Goal: Task Accomplishment & Management: Manage account settings

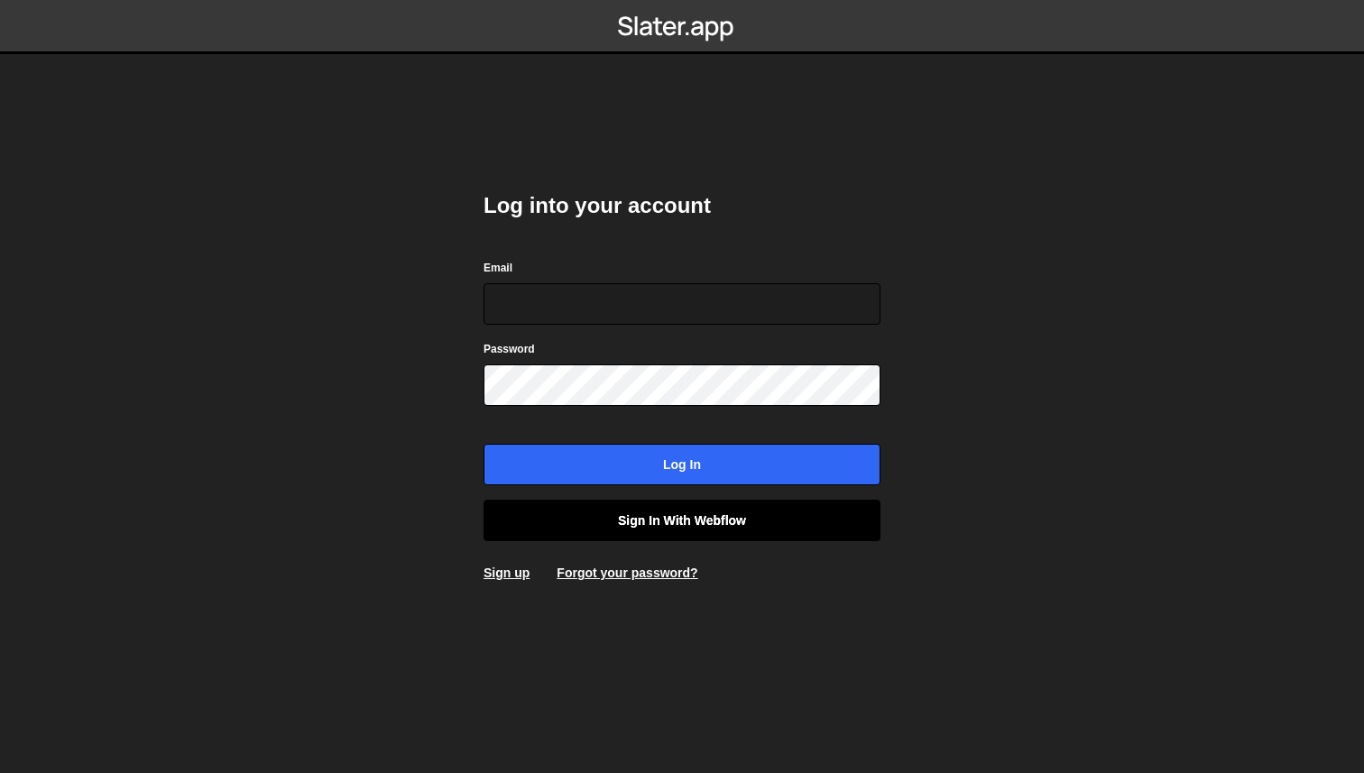
click at [673, 525] on link "Sign in with Webflow" at bounding box center [682, 521] width 397 height 42
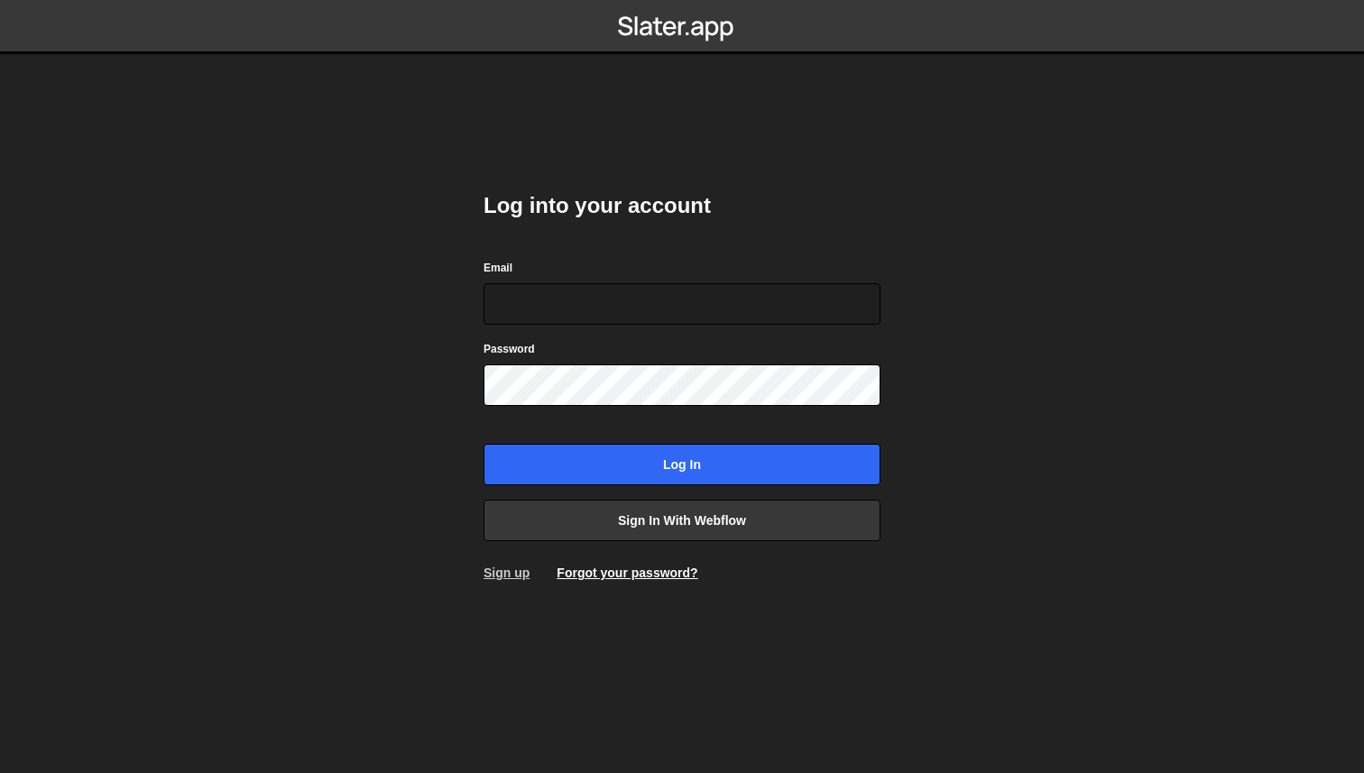
click at [516, 577] on link "Sign up" at bounding box center [507, 573] width 46 height 14
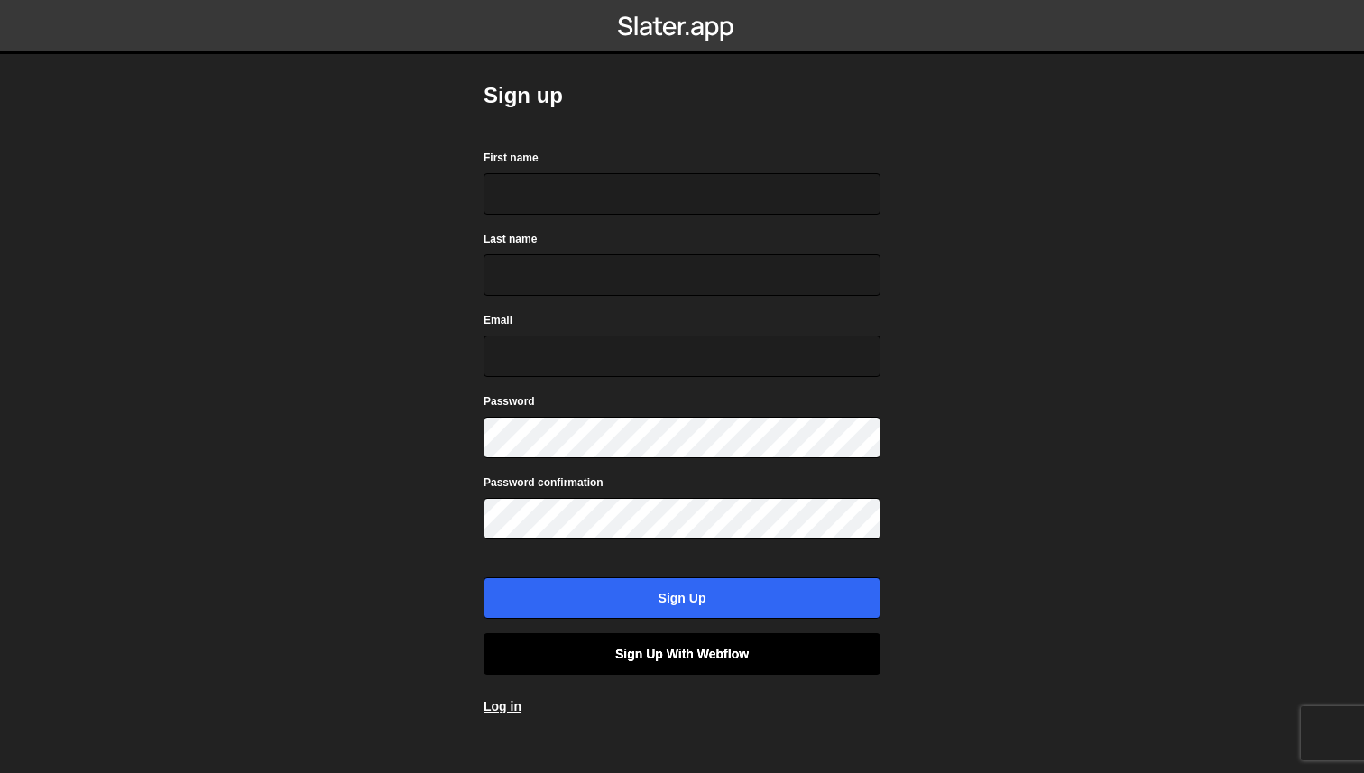
click at [645, 657] on link "Sign up with Webflow" at bounding box center [682, 654] width 397 height 42
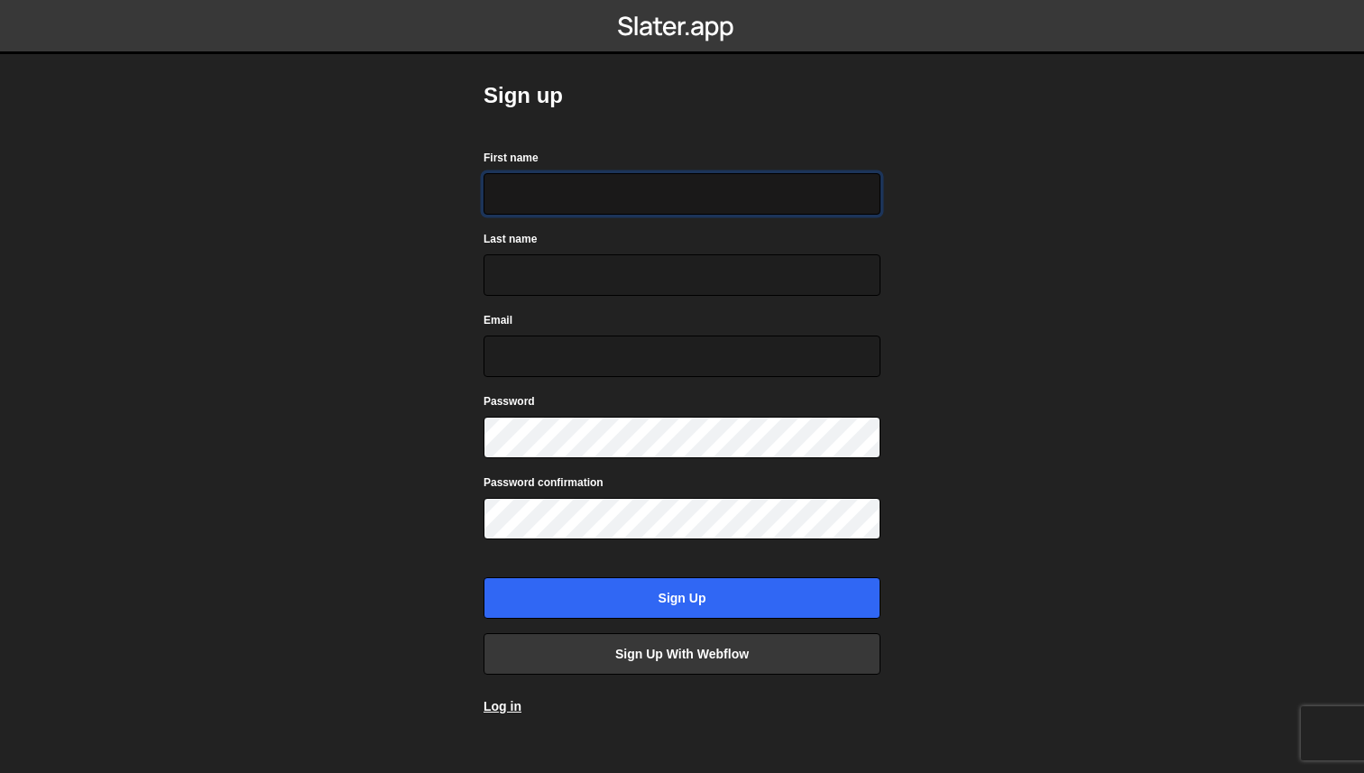
click at [625, 208] on input "First name" at bounding box center [682, 194] width 397 height 42
type input "[PERSON_NAME]"
type input "Kuzmic"
click at [569, 357] on input "Email" at bounding box center [682, 357] width 397 height 42
type input "[EMAIL_ADDRESS][DOMAIN_NAME]"
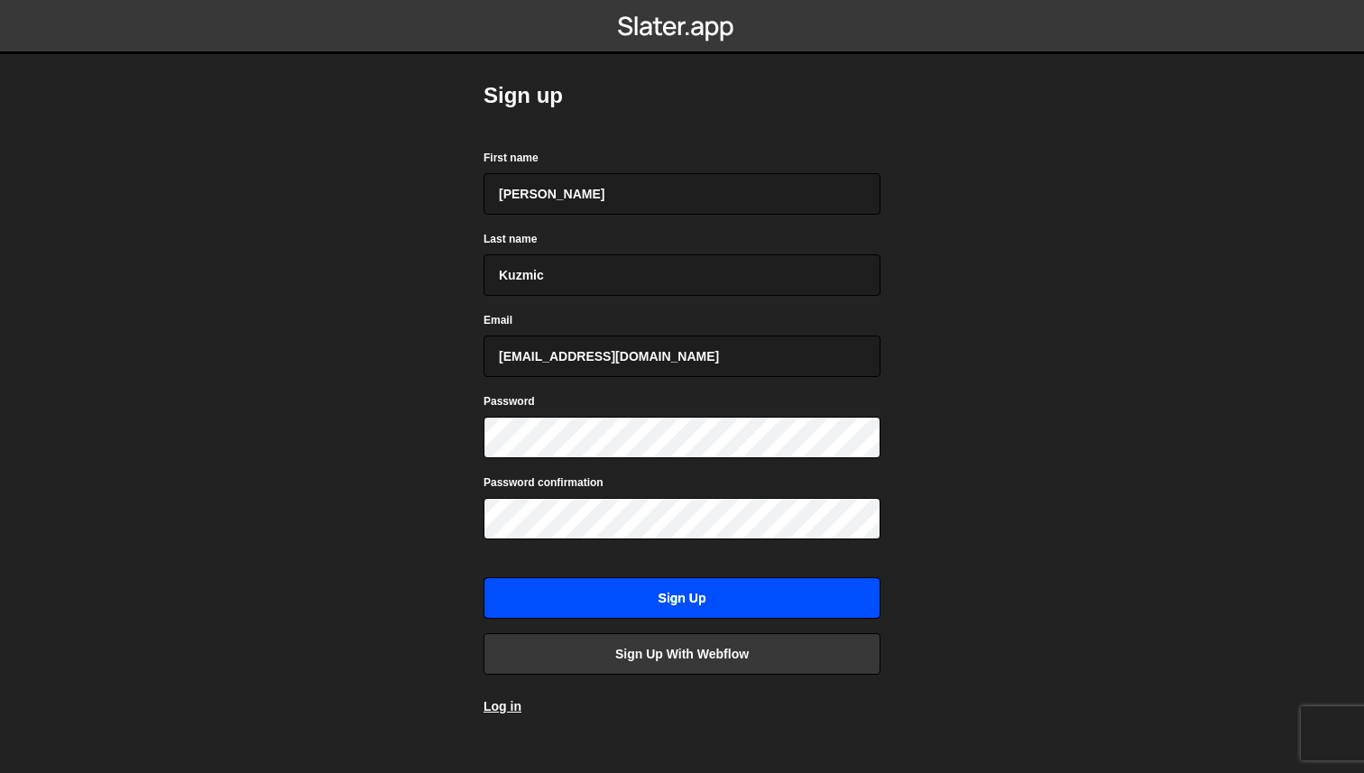
click at [625, 601] on input "Sign up" at bounding box center [682, 598] width 397 height 42
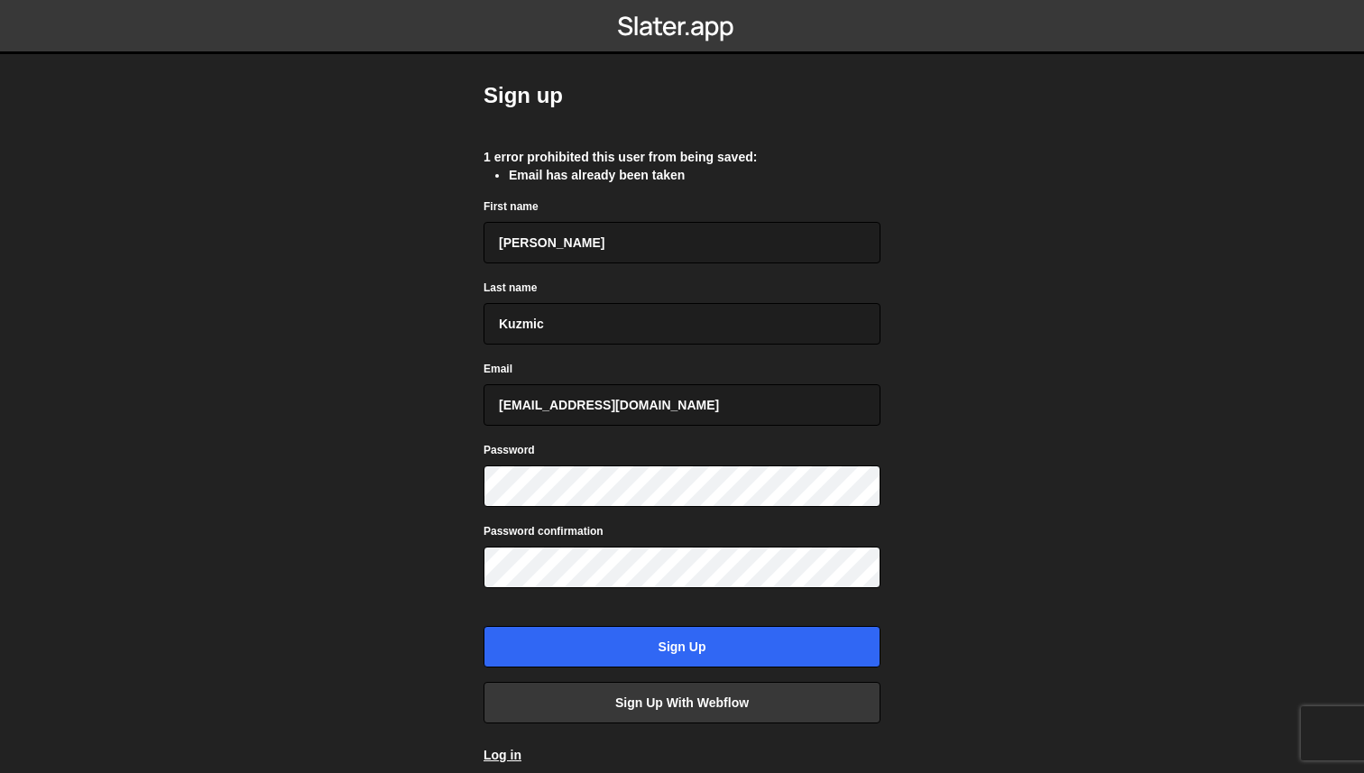
click at [0, 772] on nordpass-portal at bounding box center [0, 773] width 0 height 0
click at [507, 752] on link "Log in" at bounding box center [503, 755] width 38 height 14
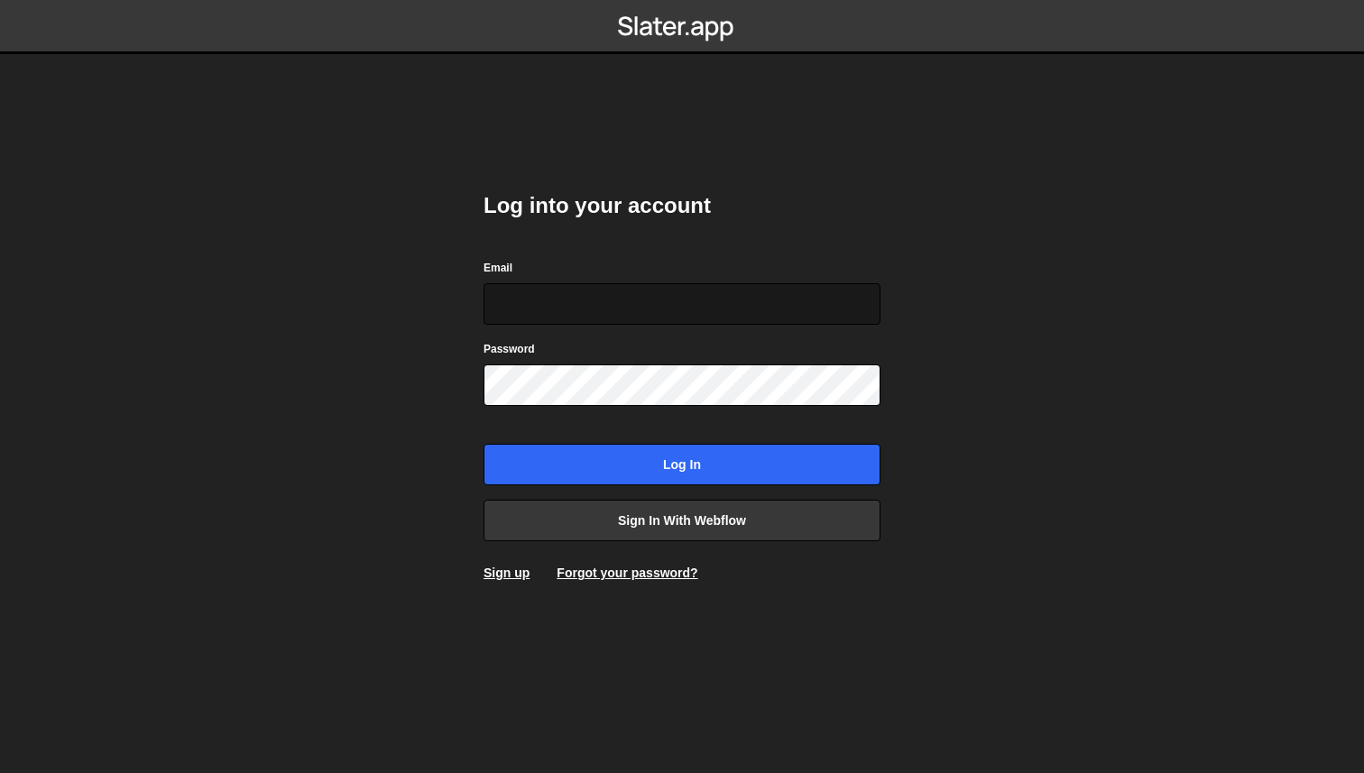
click at [640, 316] on input "Email" at bounding box center [682, 304] width 397 height 42
type input "[EMAIL_ADDRESS][DOMAIN_NAME]"
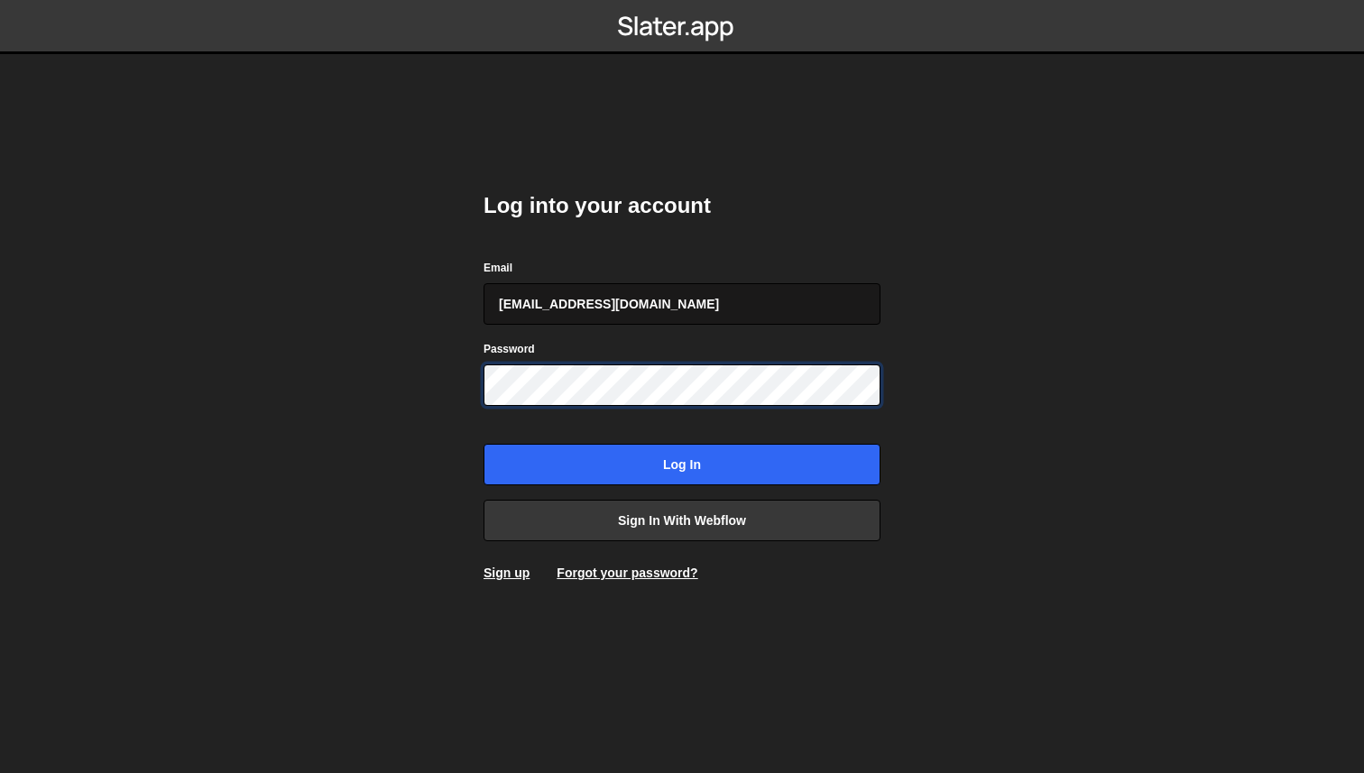
click at [484, 444] on input "Log in" at bounding box center [682, 465] width 397 height 42
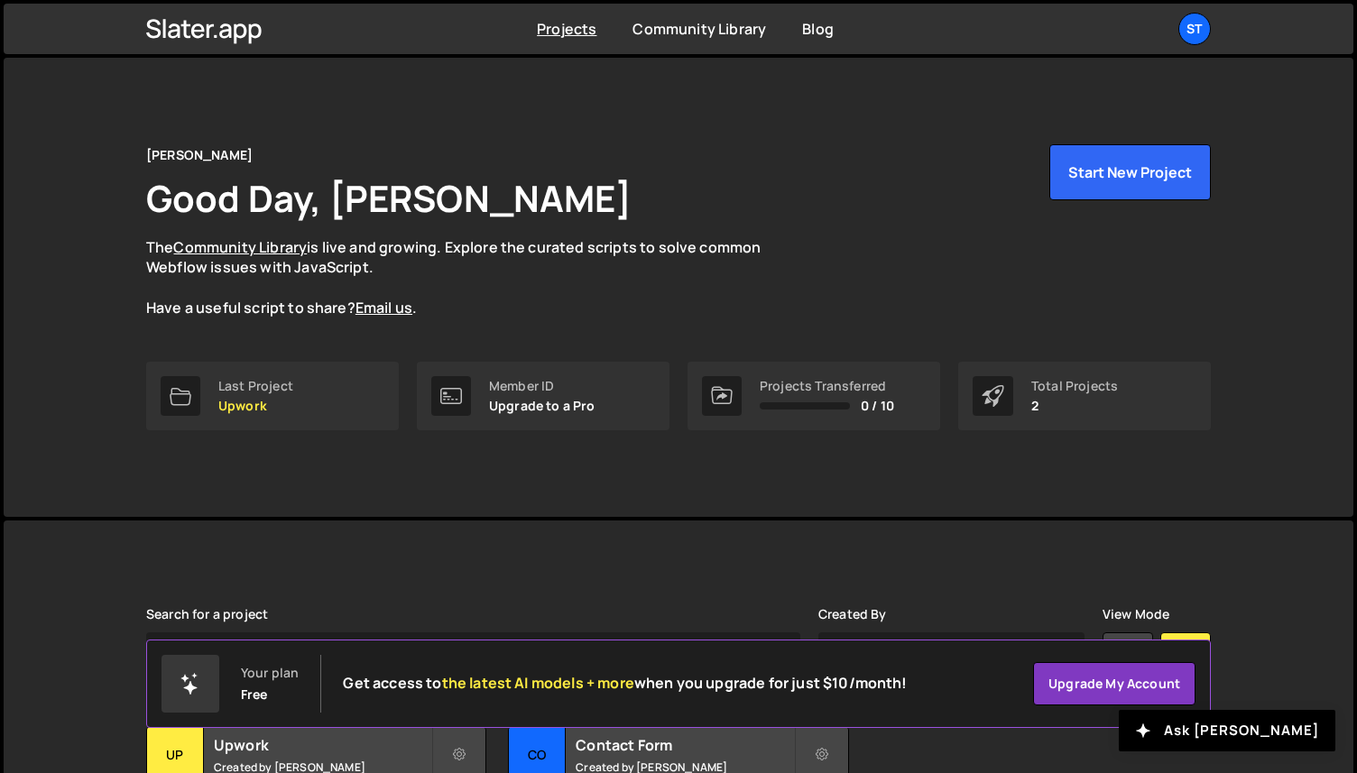
click at [1192, 32] on div "St" at bounding box center [1194, 29] width 32 height 32
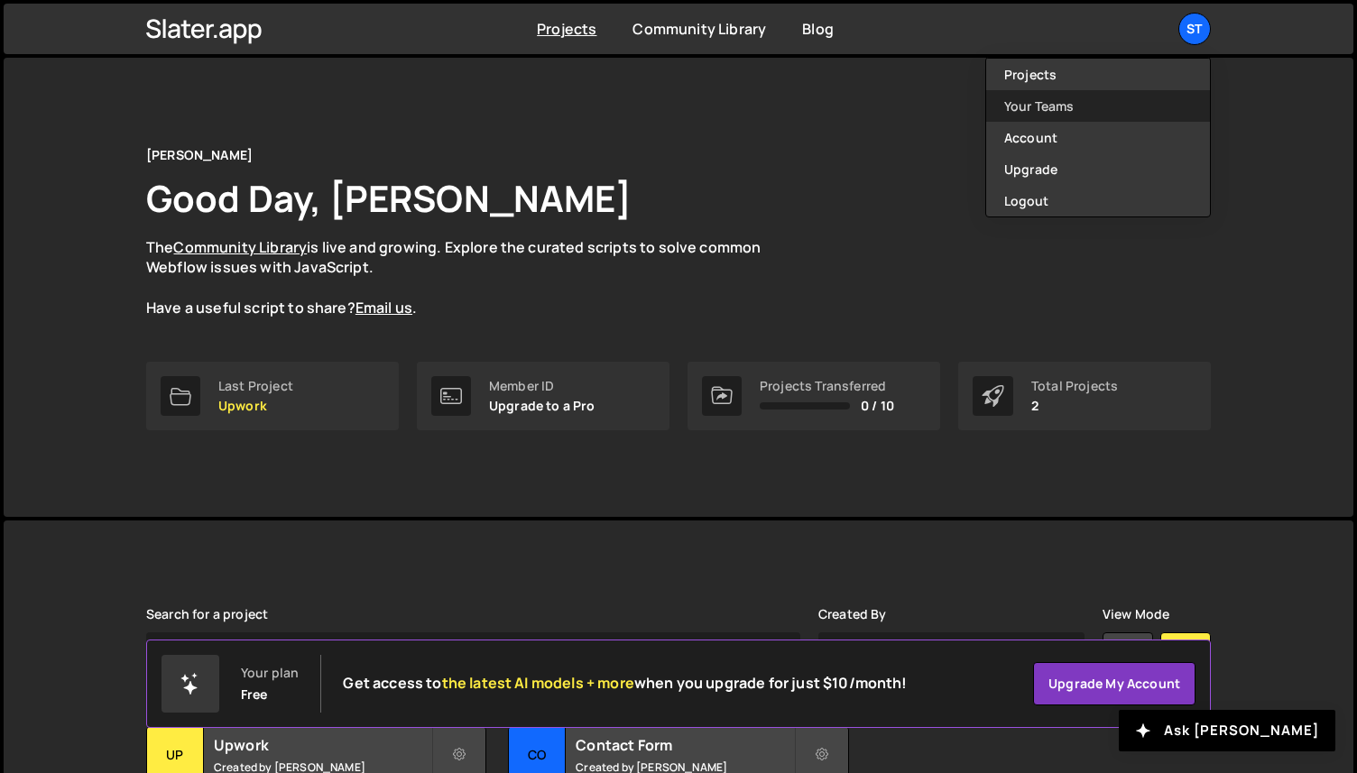
click at [1119, 101] on link "Your Teams" at bounding box center [1098, 106] width 224 height 32
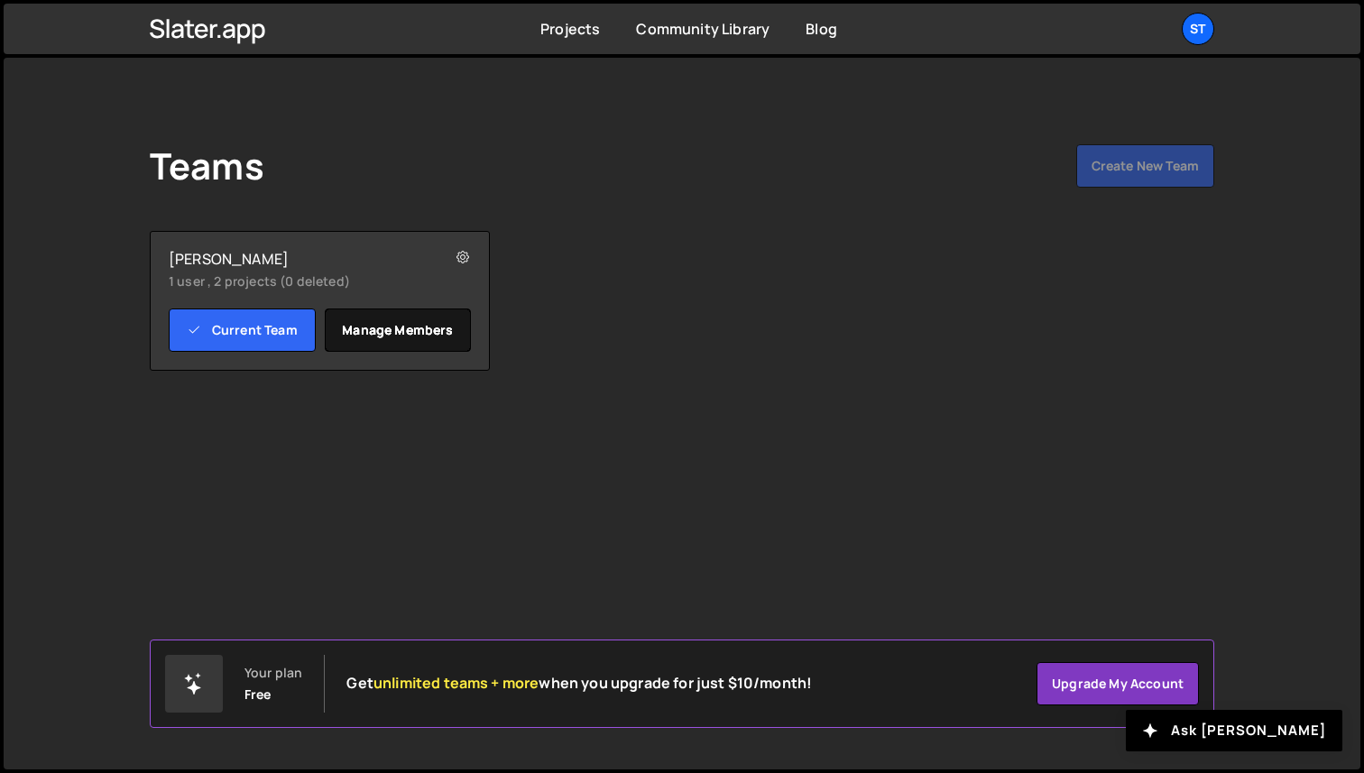
click at [436, 333] on link "Manage members" at bounding box center [398, 330] width 147 height 43
click at [458, 261] on icon at bounding box center [463, 258] width 13 height 18
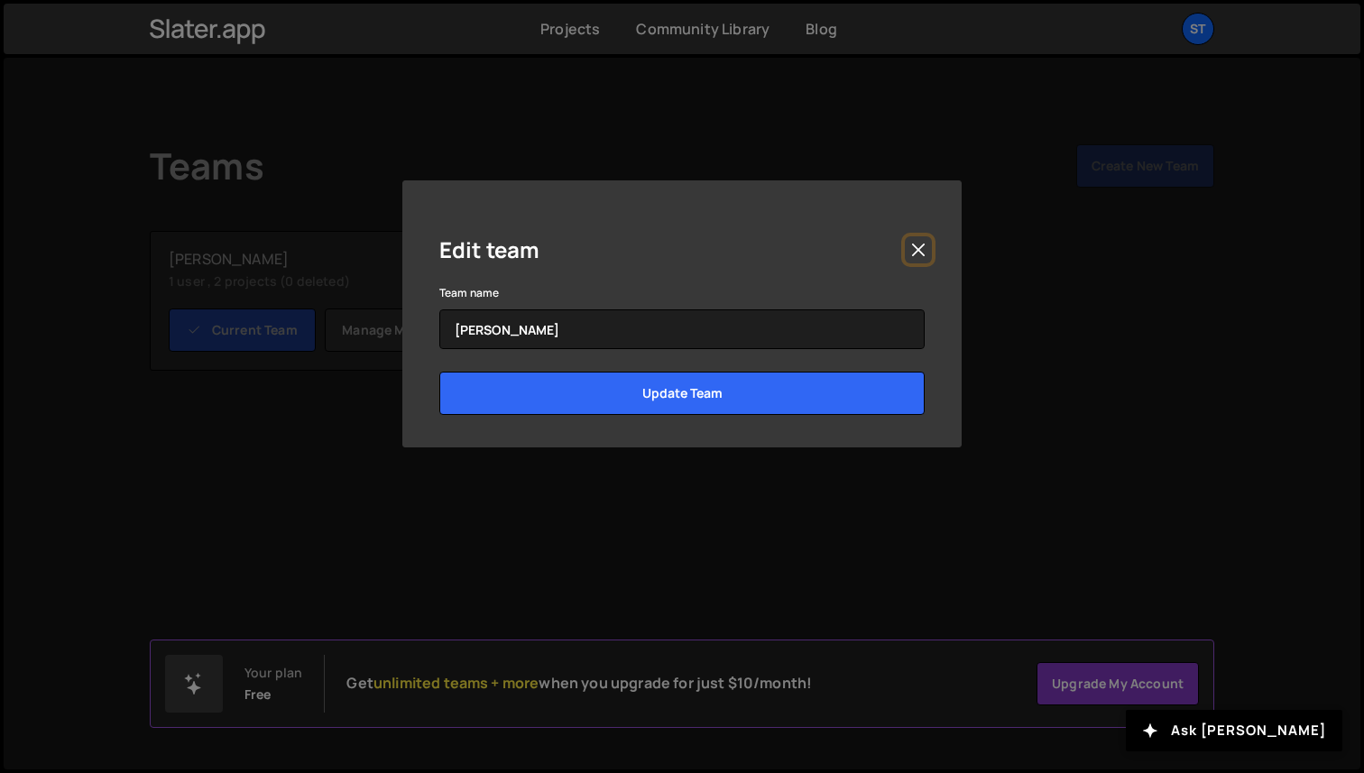
click at [921, 253] on button "Close" at bounding box center [918, 249] width 27 height 27
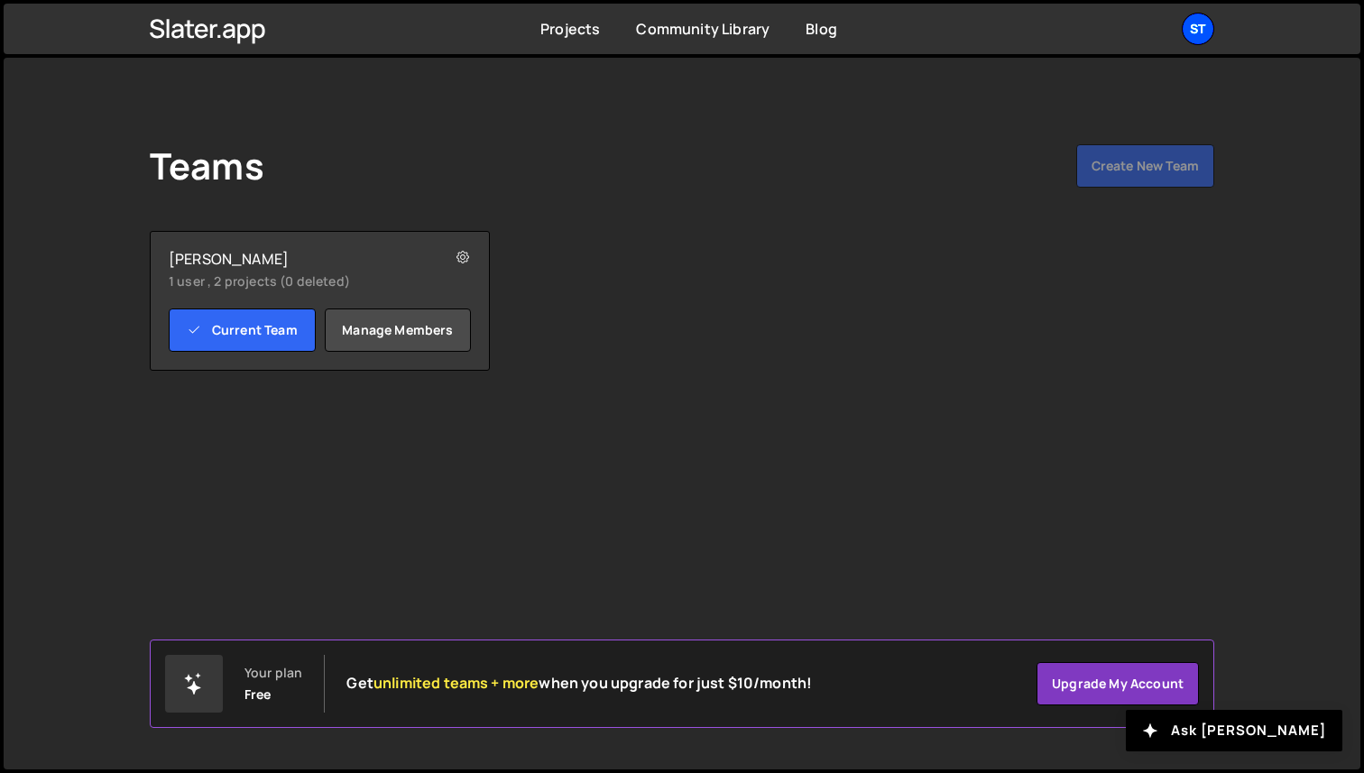
click at [1188, 32] on div "St" at bounding box center [1198, 29] width 32 height 32
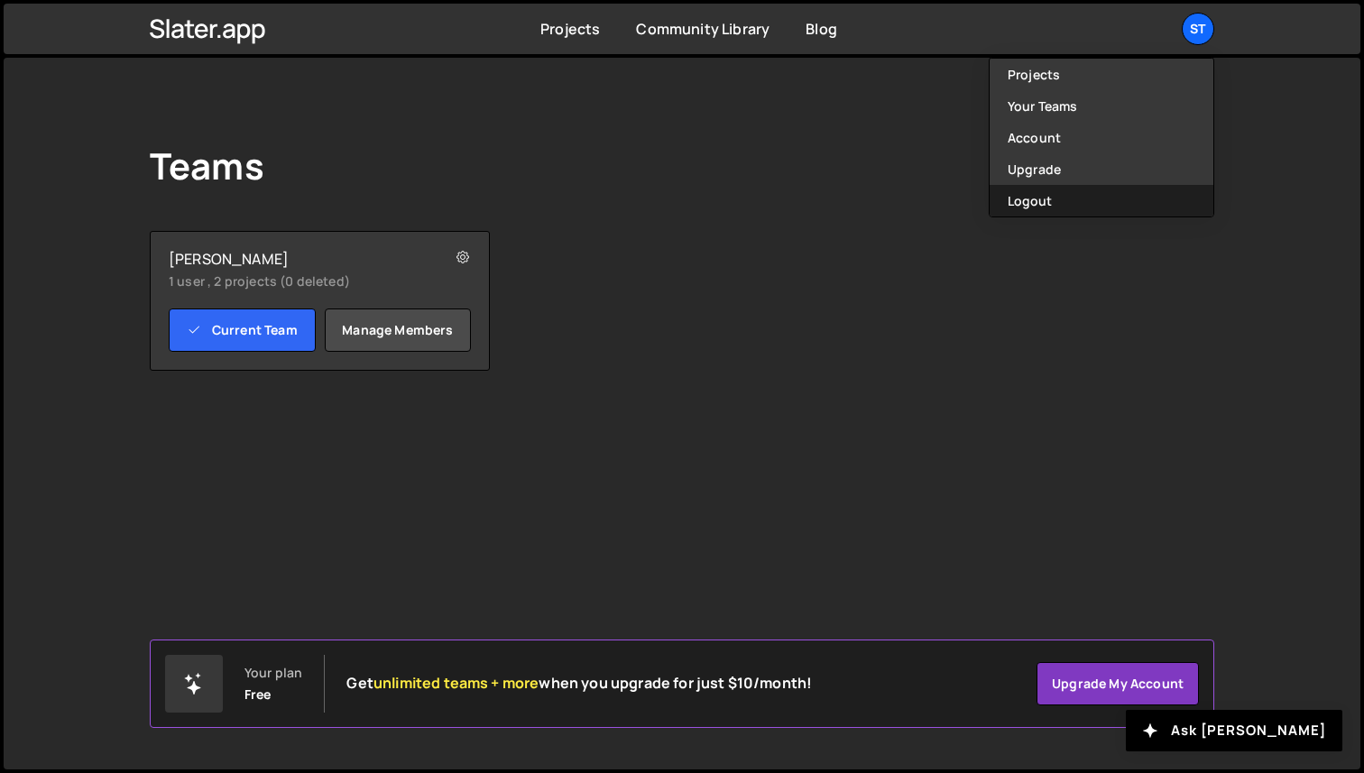
click at [1069, 199] on button "Logout" at bounding box center [1102, 201] width 224 height 32
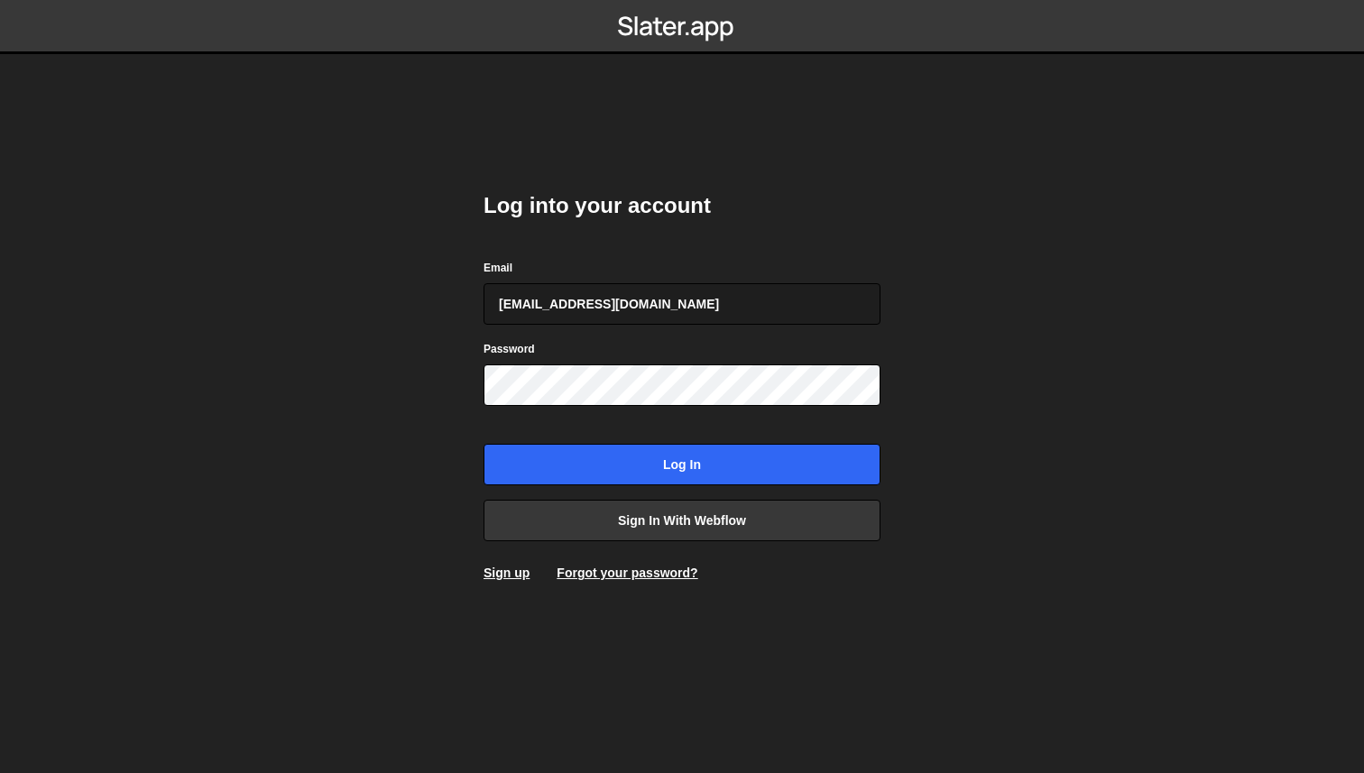
type input "[EMAIL_ADDRESS][DOMAIN_NAME]"
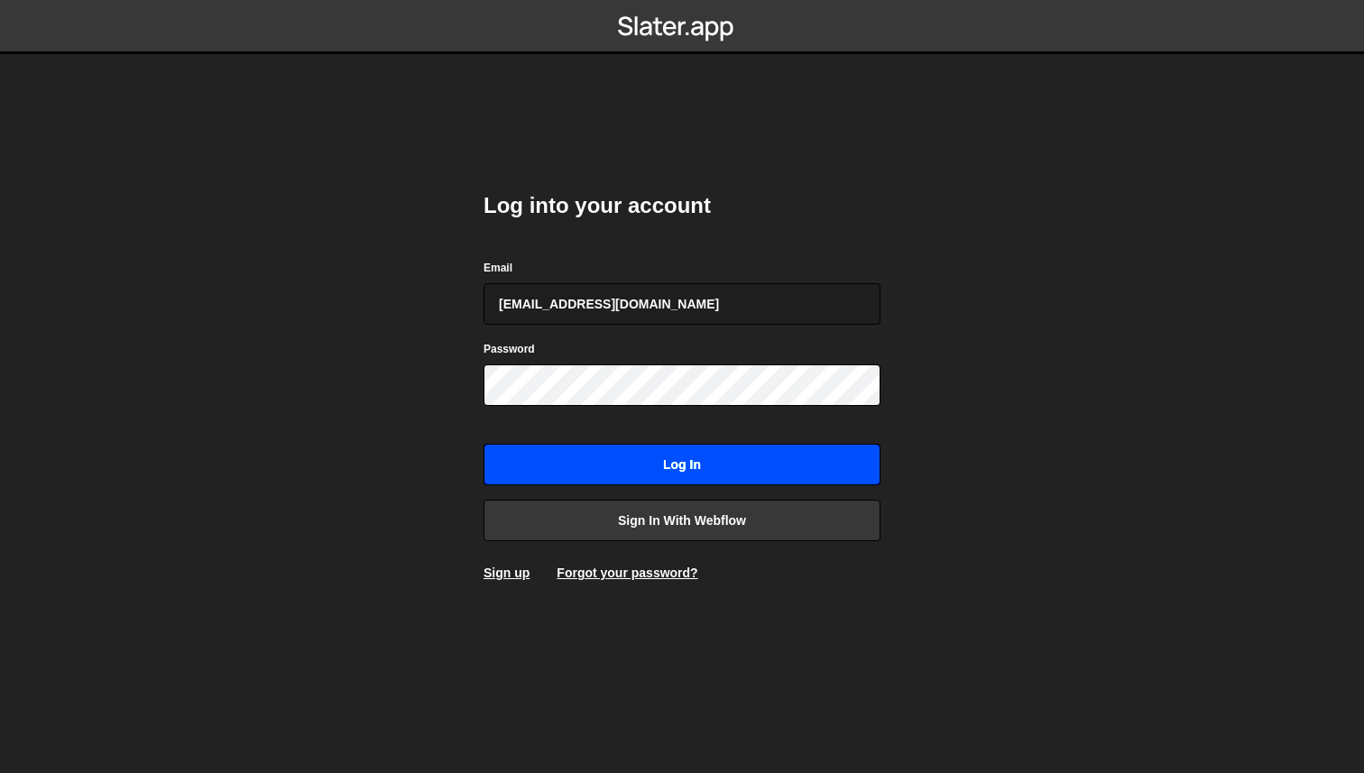
click at [605, 463] on input "Log in" at bounding box center [682, 465] width 397 height 42
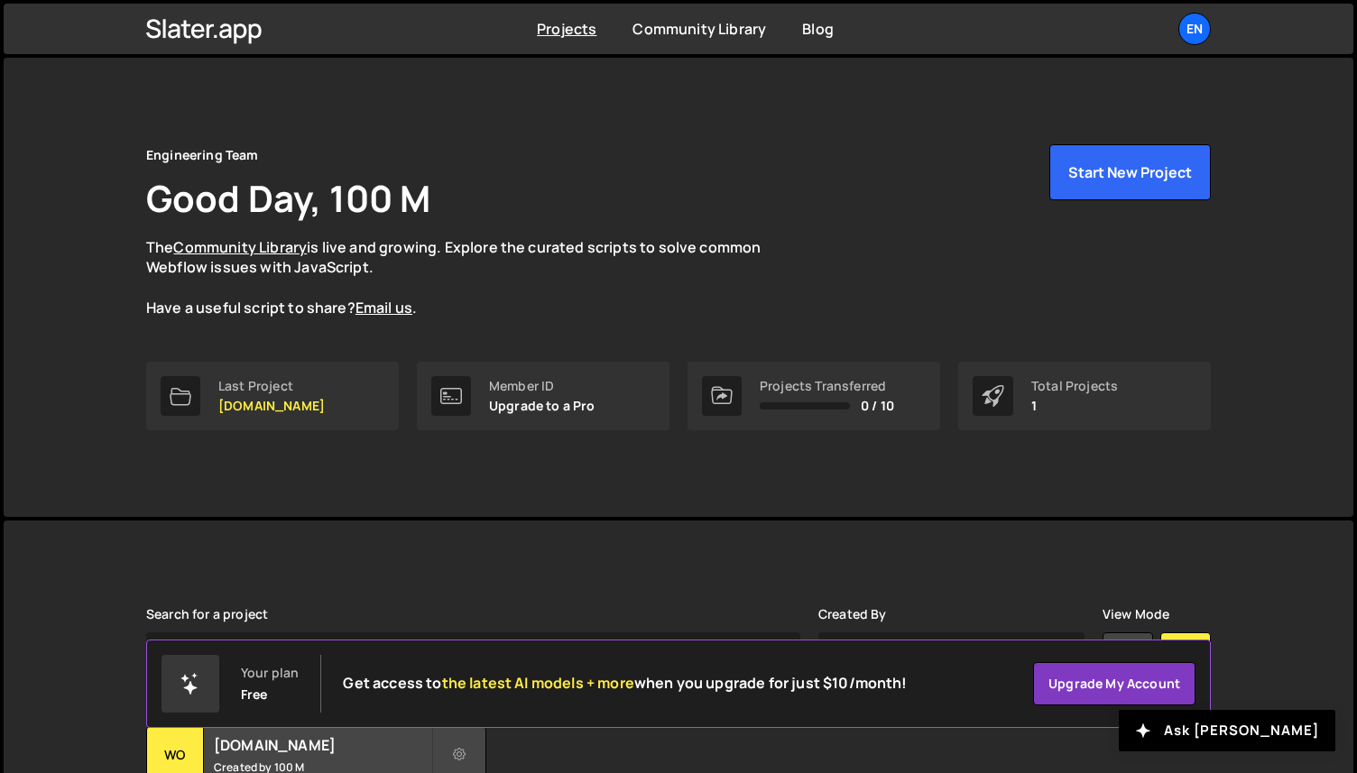
click at [217, 389] on link "Last Project [DOMAIN_NAME]" at bounding box center [272, 396] width 253 height 69
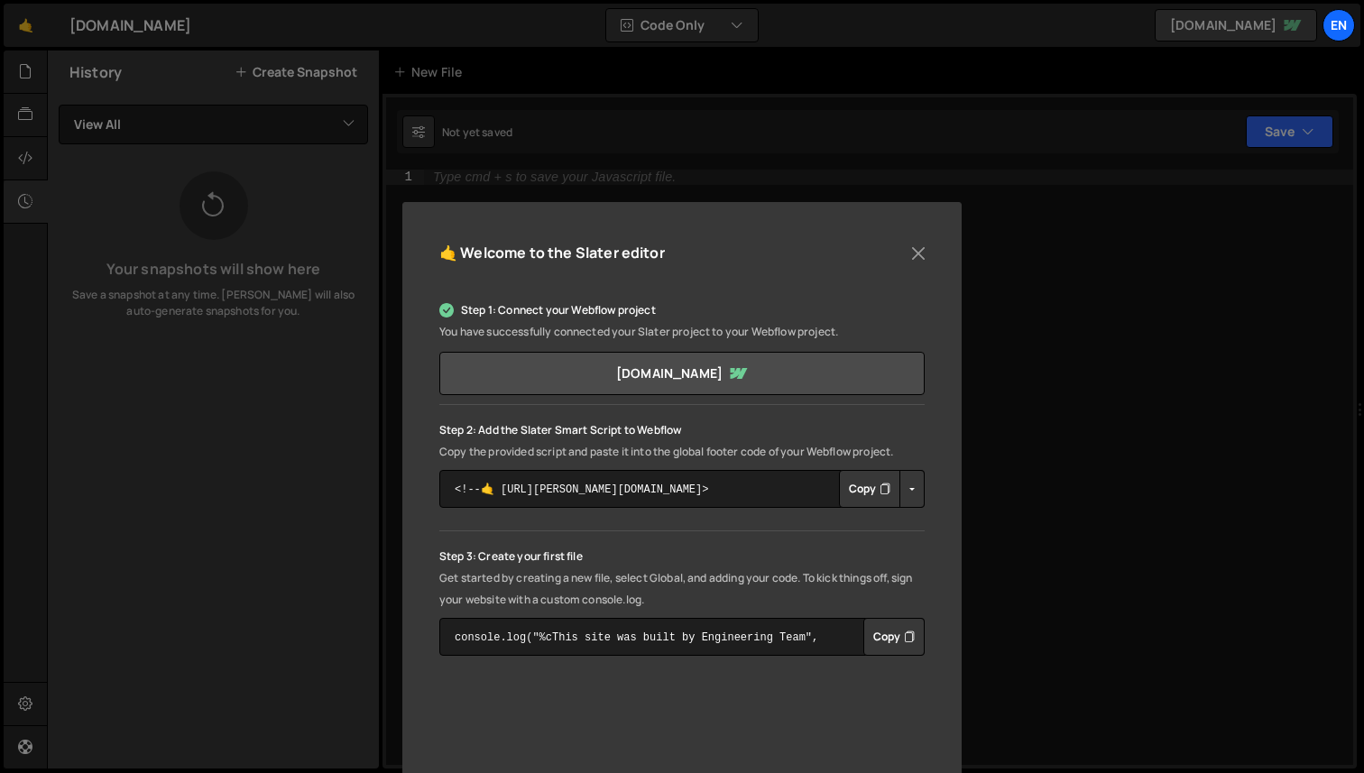
click at [25, 74] on div "🤙 Welcome to the Slater editor Step 1: Connect your Webflow project You have su…" at bounding box center [682, 386] width 1364 height 773
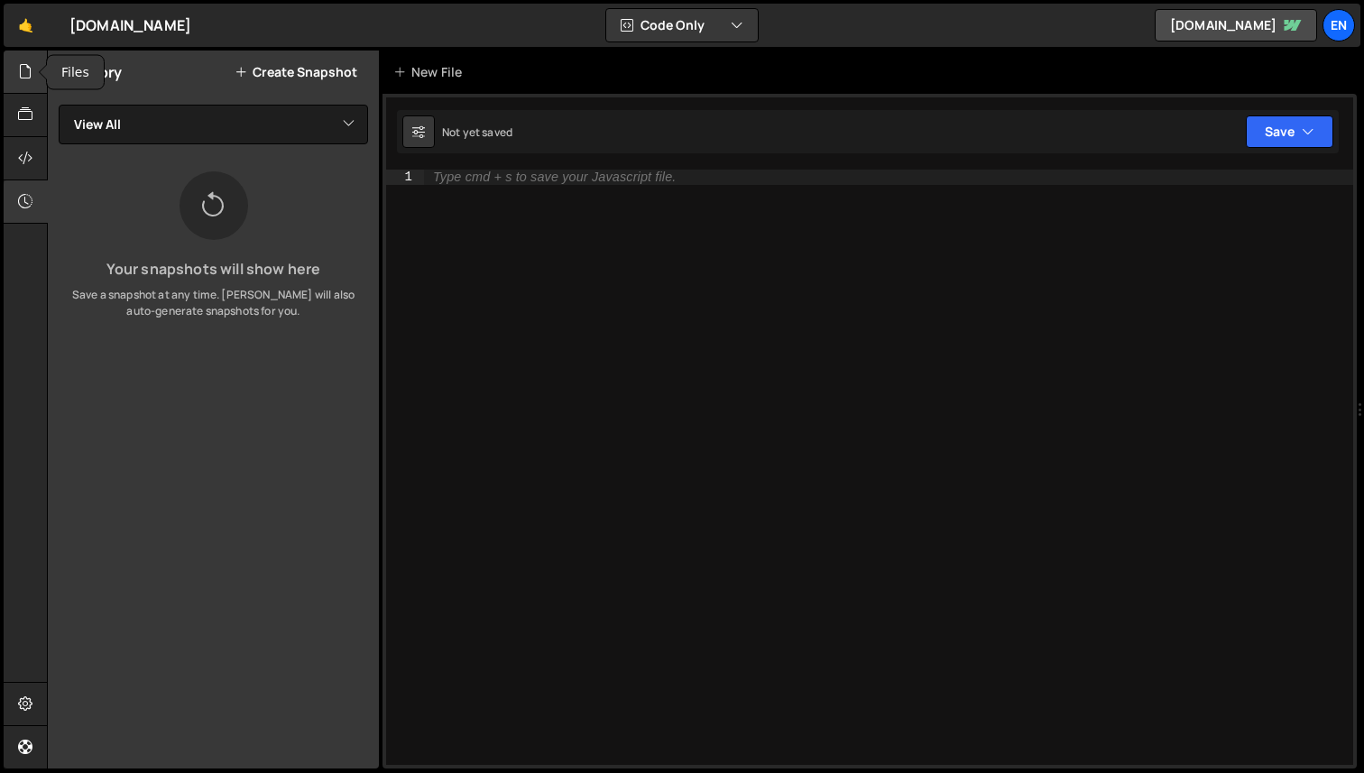
click at [24, 72] on icon at bounding box center [25, 71] width 14 height 20
